Goal: Task Accomplishment & Management: Complete application form

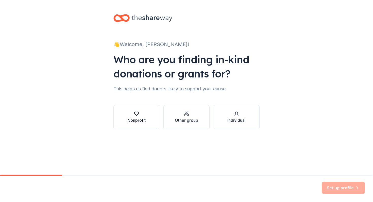
click at [141, 120] on div "Nonprofit" at bounding box center [136, 120] width 18 height 6
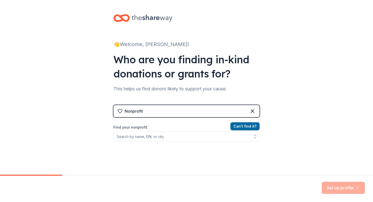
click at [178, 114] on div "Nonprofit" at bounding box center [186, 111] width 146 height 12
click at [249, 111] on icon at bounding box center [252, 111] width 6 height 6
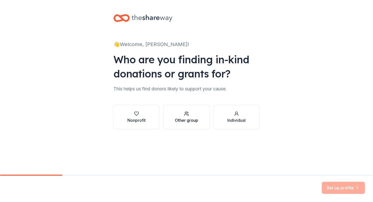
click at [185, 120] on div "Other group" at bounding box center [186, 120] width 23 height 6
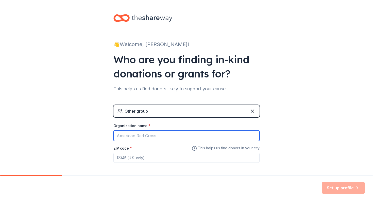
click at [177, 137] on input "Organization name *" at bounding box center [186, 136] width 146 height 11
type input "[PERSON_NAME][GEOGRAPHIC_DATA]"
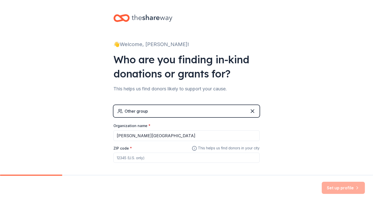
click at [167, 157] on input "ZIP code *" at bounding box center [186, 158] width 146 height 10
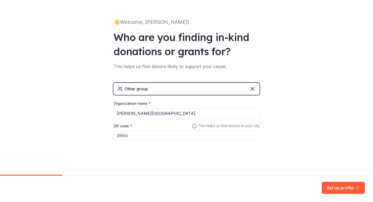
scroll to position [23, 0]
type input "29054"
click at [342, 189] on button "Set up profile" at bounding box center [343, 188] width 43 height 12
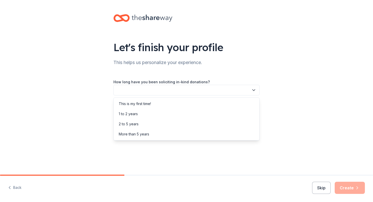
click at [199, 89] on button "button" at bounding box center [186, 90] width 146 height 11
click at [185, 105] on div "This is my first time!" at bounding box center [187, 104] width 144 height 10
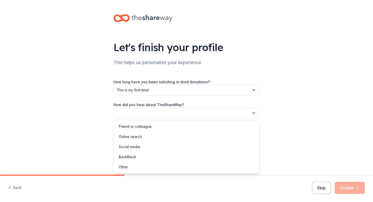
click at [184, 112] on button "button" at bounding box center [186, 113] width 146 height 11
click at [171, 136] on div "Online search" at bounding box center [187, 137] width 144 height 10
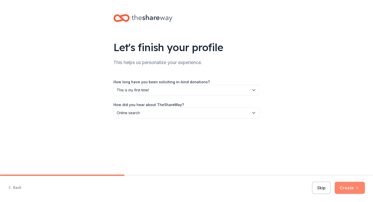
click at [353, 191] on button "Create" at bounding box center [350, 188] width 30 height 12
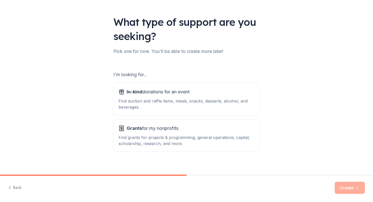
scroll to position [27, 0]
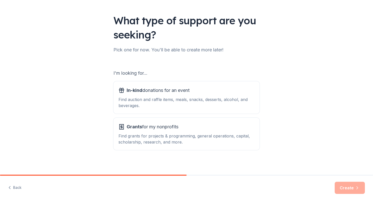
click at [167, 99] on div "Find auction and raffle items, meals, snacks, desserts, alcohol, and beverages." at bounding box center [187, 103] width 136 height 12
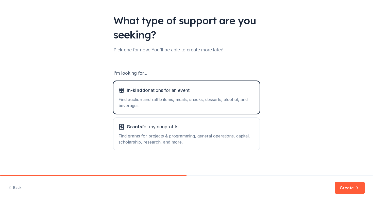
scroll to position [30, 0]
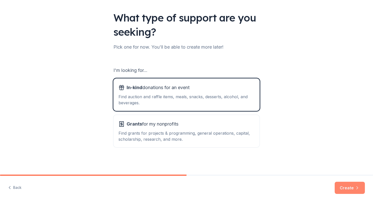
click at [352, 187] on button "Create" at bounding box center [350, 188] width 30 height 12
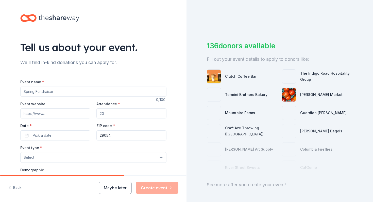
scroll to position [13, 0]
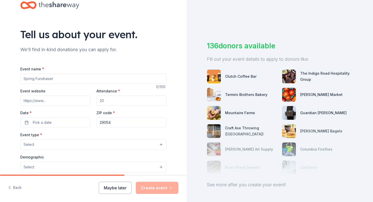
click at [90, 80] on input "Event name *" at bounding box center [93, 79] width 146 height 10
type input "2nd Annual Holiday Craft Fair"
click at [37, 102] on input "Event website" at bounding box center [55, 101] width 70 height 10
type input "https://gms.lexington1.net/our-school"
click at [113, 99] on input "Attendance *" at bounding box center [131, 101] width 70 height 10
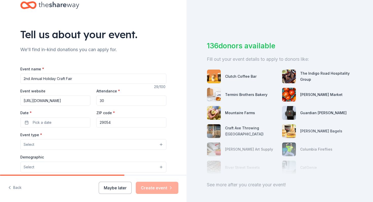
type input "3"
type input "250"
click at [76, 125] on button "Pick a date" at bounding box center [55, 123] width 70 height 10
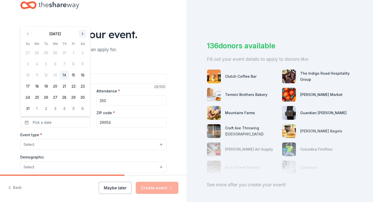
click at [82, 35] on button "Go to next month" at bounding box center [82, 33] width 7 height 7
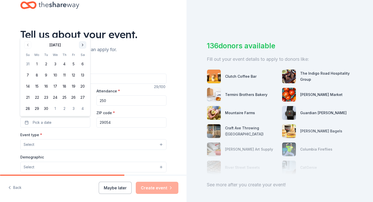
click at [82, 47] on button "Go to next month" at bounding box center [82, 45] width 7 height 7
click at [82, 77] on button "15" at bounding box center [82, 75] width 9 height 9
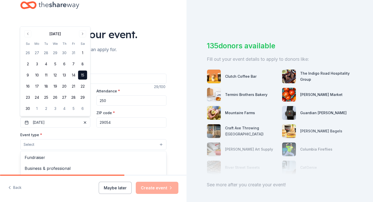
click at [91, 143] on button "Select" at bounding box center [93, 145] width 146 height 11
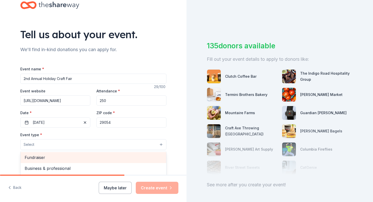
click at [70, 157] on span "Fundraiser" at bounding box center [94, 158] width 138 height 7
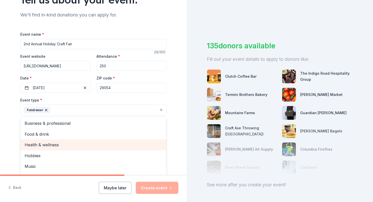
scroll to position [6, 0]
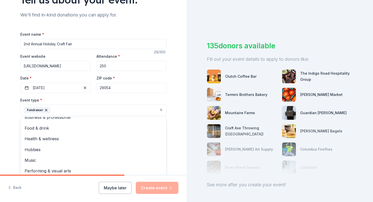
click at [9, 115] on div "Tell us about your event. We'll find in-kind donations you can apply for. Event…" at bounding box center [93, 121] width 187 height 338
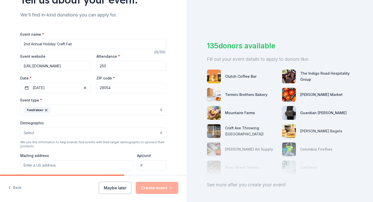
click at [90, 136] on button "Select" at bounding box center [93, 133] width 146 height 11
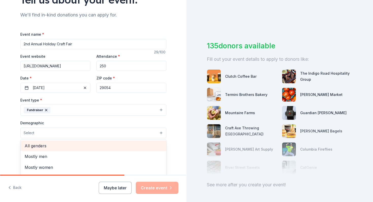
click at [84, 145] on span "All genders" at bounding box center [94, 146] width 138 height 7
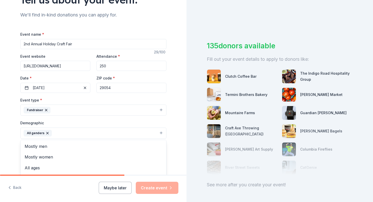
click at [14, 138] on div "Tell us about your event. We'll find in-kind donations you can apply for. Event…" at bounding box center [93, 121] width 162 height 339
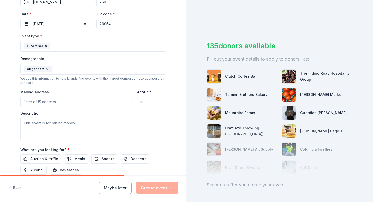
scroll to position [113, 0]
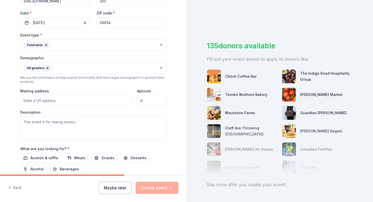
click at [67, 102] on input "Mailing address" at bounding box center [76, 101] width 113 height 10
type input "120 Rikard Circle, Gilbert, SC, 29054"
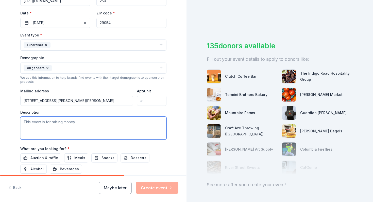
click at [66, 127] on textarea at bounding box center [93, 128] width 146 height 23
paste textarea "Hello, my name is [PERSON_NAME] and I am reaching out to you on behalf of the […"
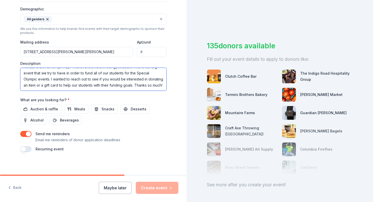
scroll to position [164, 0]
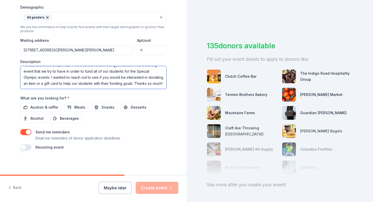
type textarea "Hello, my name is [PERSON_NAME] and I am reaching out to you on behalf of the […"
click at [25, 148] on button "button" at bounding box center [25, 148] width 11 height 6
click at [43, 109] on span "Auction & raffle" at bounding box center [44, 108] width 28 height 6
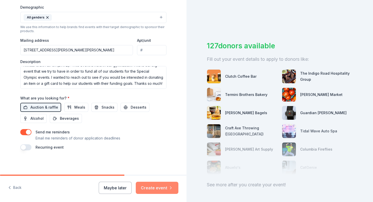
click at [157, 189] on button "Create event" at bounding box center [157, 188] width 43 height 12
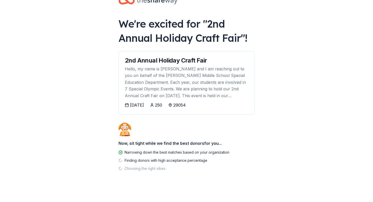
scroll to position [19, 0]
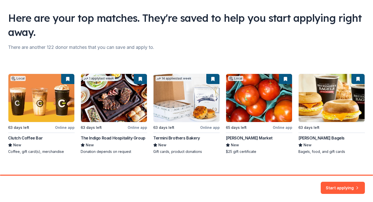
scroll to position [33, 0]
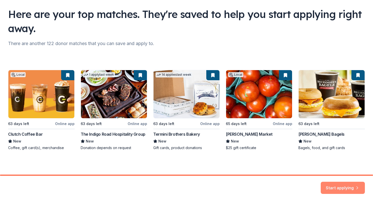
click at [340, 186] on button "Start applying" at bounding box center [343, 185] width 44 height 12
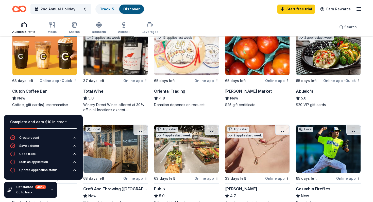
scroll to position [67, 0]
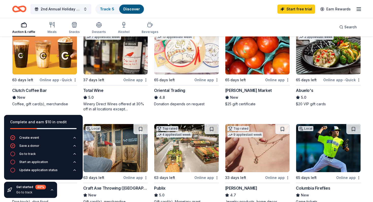
click at [62, 58] on img at bounding box center [44, 50] width 64 height 48
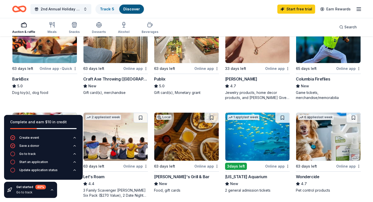
scroll to position [174, 0]
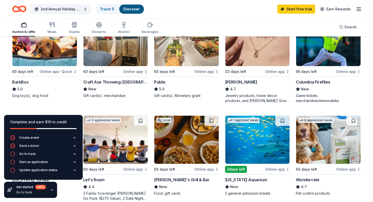
click at [40, 56] on img at bounding box center [44, 42] width 64 height 48
click at [111, 74] on div "63 days left" at bounding box center [102, 72] width 39 height 6
click at [177, 55] on img at bounding box center [186, 42] width 64 height 48
click at [256, 58] on img at bounding box center [257, 42] width 64 height 48
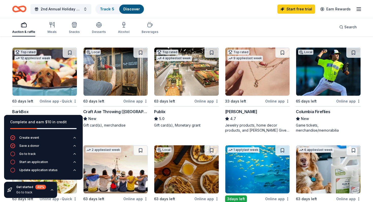
scroll to position [145, 0]
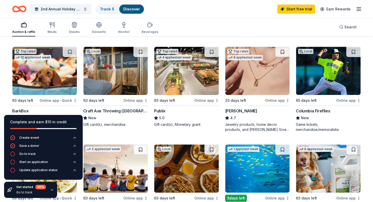
click at [327, 74] on img at bounding box center [328, 71] width 64 height 48
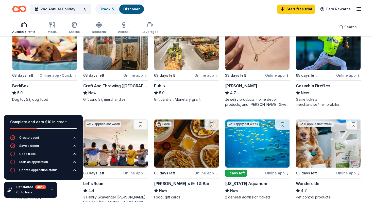
scroll to position [171, 0]
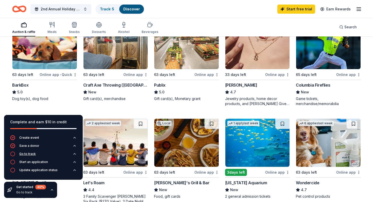
click at [75, 156] on icon "button" at bounding box center [75, 154] width 4 height 4
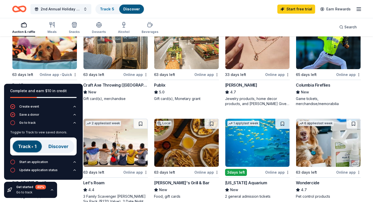
click at [28, 146] on img at bounding box center [43, 147] width 66 height 18
click at [33, 145] on img at bounding box center [43, 147] width 66 height 18
click at [52, 119] on button "Save a donor" at bounding box center [43, 116] width 66 height 8
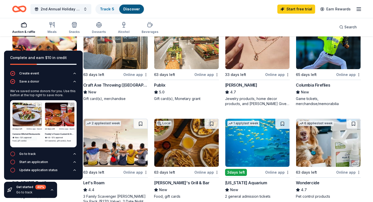
click at [103, 109] on div "Local 63 days left Online app • Quick Clutch Coffee Bar New Coffee, gift card(s…" at bounding box center [186, 113] width 349 height 380
click at [76, 82] on icon "button" at bounding box center [75, 82] width 4 height 4
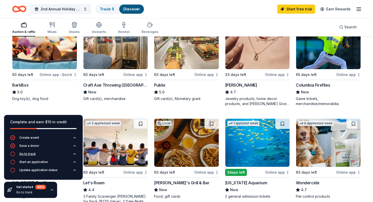
click at [28, 155] on div "Go to track" at bounding box center [27, 154] width 16 height 4
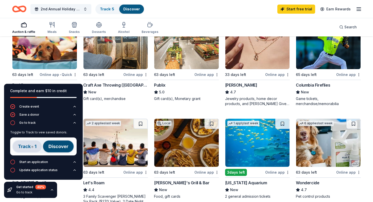
click at [52, 149] on img at bounding box center [43, 147] width 66 height 18
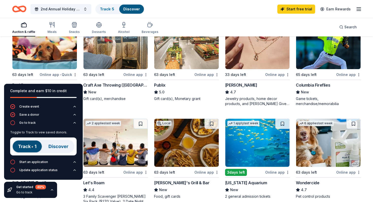
click at [52, 147] on img at bounding box center [43, 147] width 66 height 18
click at [105, 110] on div "Local 63 days left Online app • Quick Clutch Coffee Bar New Coffee, gift card(s…" at bounding box center [186, 113] width 349 height 380
click at [104, 111] on div "Local 63 days left Online app • Quick Clutch Coffee Bar New Coffee, gift card(s…" at bounding box center [186, 113] width 349 height 380
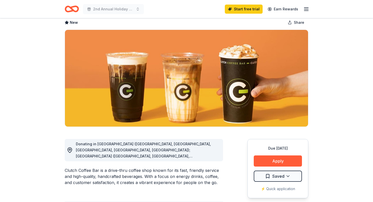
scroll to position [46, 0]
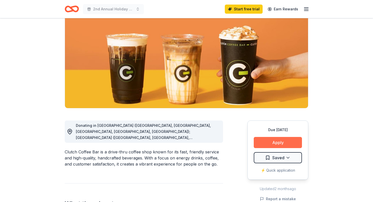
click at [267, 144] on button "Apply" at bounding box center [278, 142] width 48 height 11
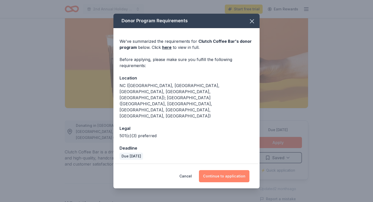
click at [221, 171] on button "Continue to application" at bounding box center [224, 177] width 50 height 12
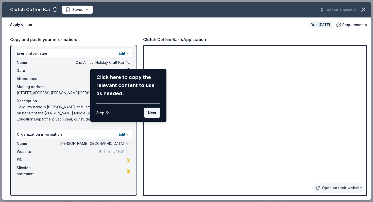
click at [156, 115] on button "Next" at bounding box center [152, 113] width 16 height 10
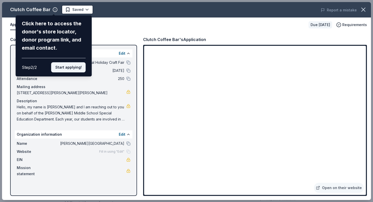
click at [64, 66] on button "Start applying!" at bounding box center [68, 67] width 35 height 10
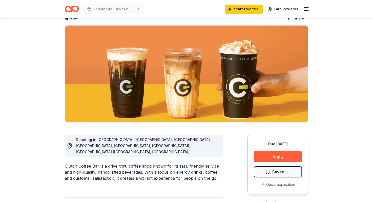
scroll to position [63, 0]
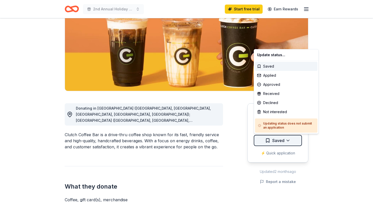
click at [293, 140] on html "2nd Annual Holiday Craft Fair Start free trial Earn Rewards Due [DATE] Share Cl…" at bounding box center [186, 38] width 373 height 202
click at [279, 140] on html "2nd Annual Holiday Craft Fair Start free trial Earn Rewards Due in 63 days Shar…" at bounding box center [186, 38] width 373 height 202
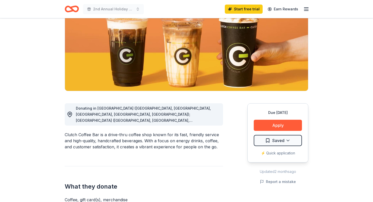
click at [279, 140] on html "2nd Annual Holiday Craft Fair Start free trial Earn Rewards Due in 63 days Shar…" at bounding box center [186, 38] width 373 height 202
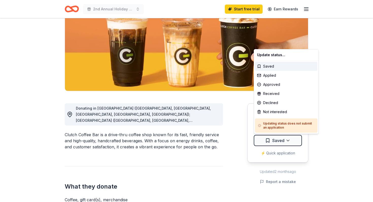
click at [279, 140] on html "2nd Annual Holiday Craft Fair Start free trial Earn Rewards Due in 63 days Shar…" at bounding box center [186, 38] width 373 height 202
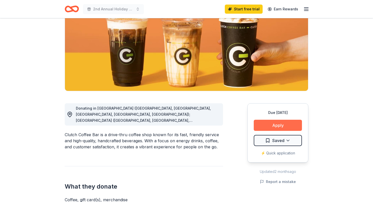
click at [279, 125] on button "Apply" at bounding box center [278, 125] width 48 height 11
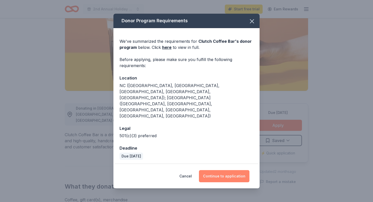
click at [217, 171] on button "Continue to application" at bounding box center [224, 177] width 50 height 12
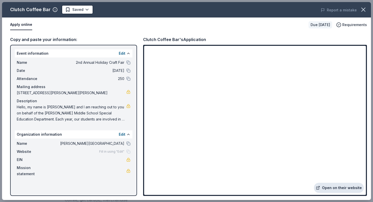
click at [342, 189] on link "Open on their website" at bounding box center [339, 188] width 50 height 10
click at [344, 190] on link "Open on their website" at bounding box center [339, 188] width 50 height 10
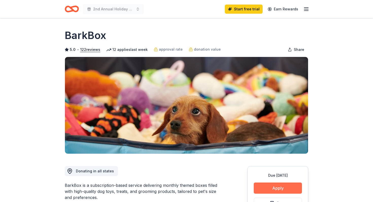
click at [281, 189] on button "Apply" at bounding box center [278, 188] width 48 height 11
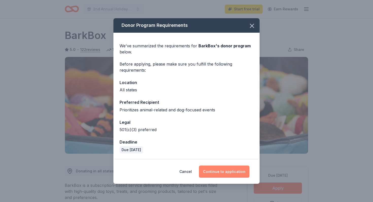
click at [234, 172] on button "Continue to application" at bounding box center [224, 172] width 50 height 12
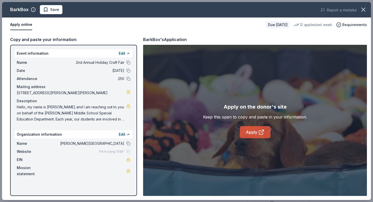
click at [254, 132] on link "Apply" at bounding box center [255, 132] width 31 height 12
click at [252, 136] on link "Apply" at bounding box center [255, 132] width 31 height 12
click at [248, 137] on link "Apply" at bounding box center [255, 132] width 31 height 12
click at [256, 132] on link "Apply" at bounding box center [255, 132] width 31 height 12
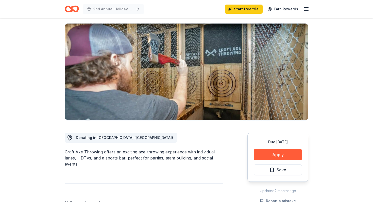
scroll to position [35, 0]
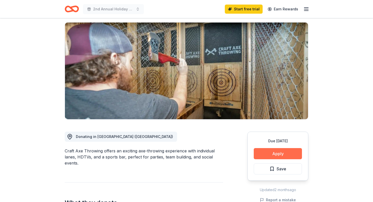
click at [271, 153] on button "Apply" at bounding box center [278, 153] width 48 height 11
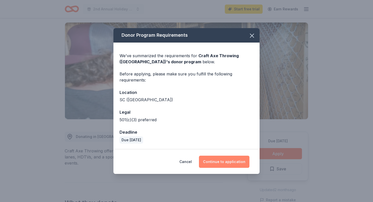
click at [218, 160] on button "Continue to application" at bounding box center [224, 162] width 50 height 12
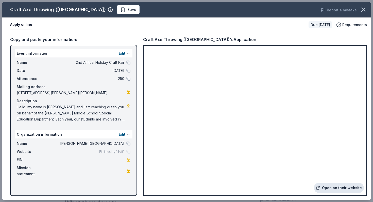
click at [342, 187] on link "Open on their website" at bounding box center [339, 188] width 50 height 10
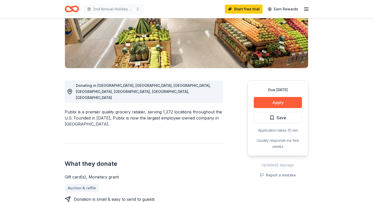
scroll to position [98, 0]
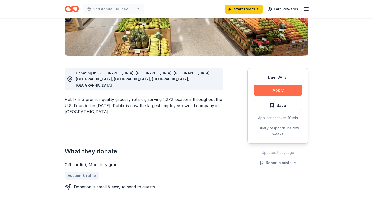
click at [284, 89] on button "Apply" at bounding box center [278, 90] width 48 height 11
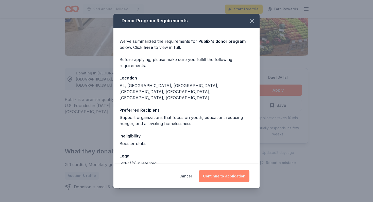
click at [220, 172] on button "Continue to application" at bounding box center [224, 177] width 50 height 12
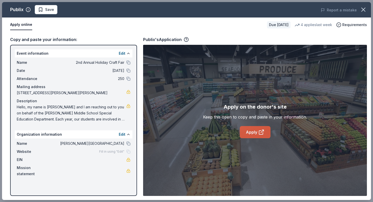
click at [255, 131] on link "Apply" at bounding box center [255, 132] width 31 height 12
click at [259, 133] on icon at bounding box center [261, 133] width 4 height 4
click at [247, 132] on link "Apply" at bounding box center [255, 132] width 31 height 12
click at [246, 138] on div "Apply on the donor's site Keep this open to copy and paste in your information.…" at bounding box center [255, 121] width 104 height 36
click at [253, 134] on link "Apply" at bounding box center [255, 132] width 31 height 12
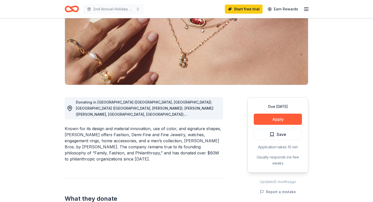
scroll to position [70, 0]
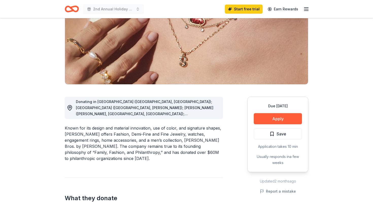
click at [118, 108] on span "Donating in [GEOGRAPHIC_DATA] ([GEOGRAPHIC_DATA], [GEOGRAPHIC_DATA]); [GEOGRAPH…" at bounding box center [145, 166] width 138 height 132
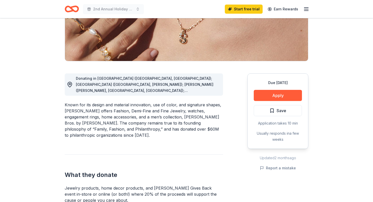
scroll to position [0, 0]
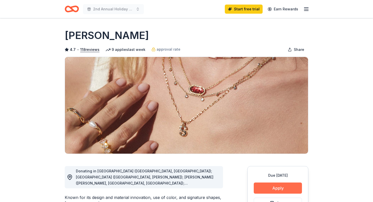
click at [275, 188] on button "Apply" at bounding box center [278, 188] width 48 height 11
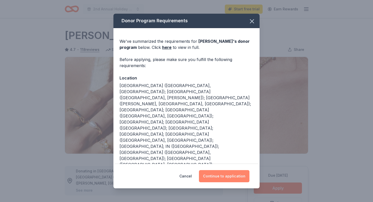
click at [227, 180] on button "Continue to application" at bounding box center [224, 177] width 50 height 12
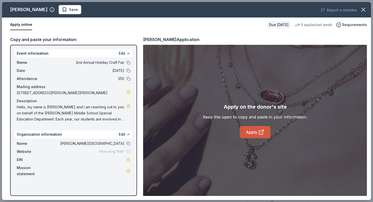
click at [252, 134] on link "Apply" at bounding box center [255, 132] width 31 height 12
click at [255, 130] on link "Apply" at bounding box center [255, 132] width 31 height 12
click at [248, 132] on link "Apply" at bounding box center [255, 132] width 31 height 12
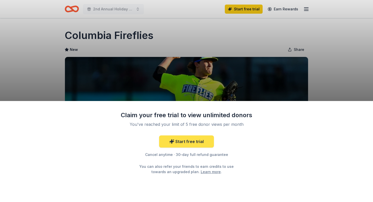
click at [192, 141] on link "Start free trial" at bounding box center [186, 142] width 55 height 12
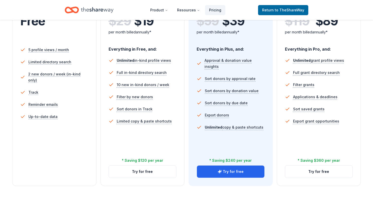
scroll to position [133, 0]
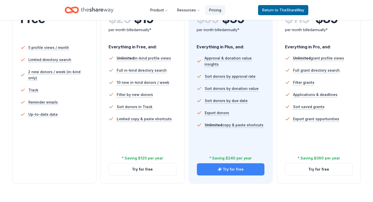
click at [216, 171] on button "Try for free" at bounding box center [230, 170] width 67 height 12
